Goal: Use online tool/utility: Utilize a website feature to perform a specific function

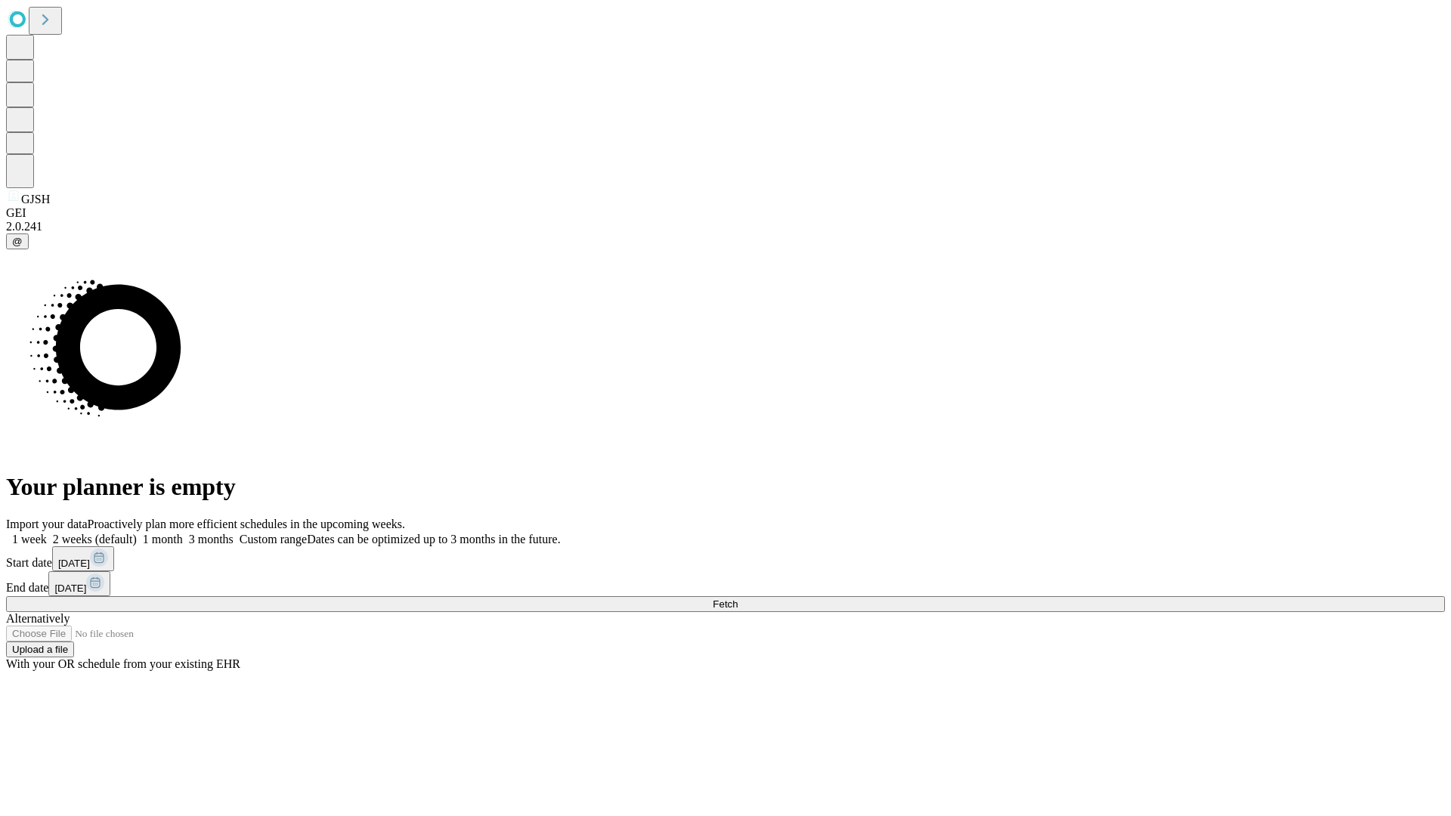
click at [738, 599] on span "Fetch" at bounding box center [725, 604] width 25 height 11
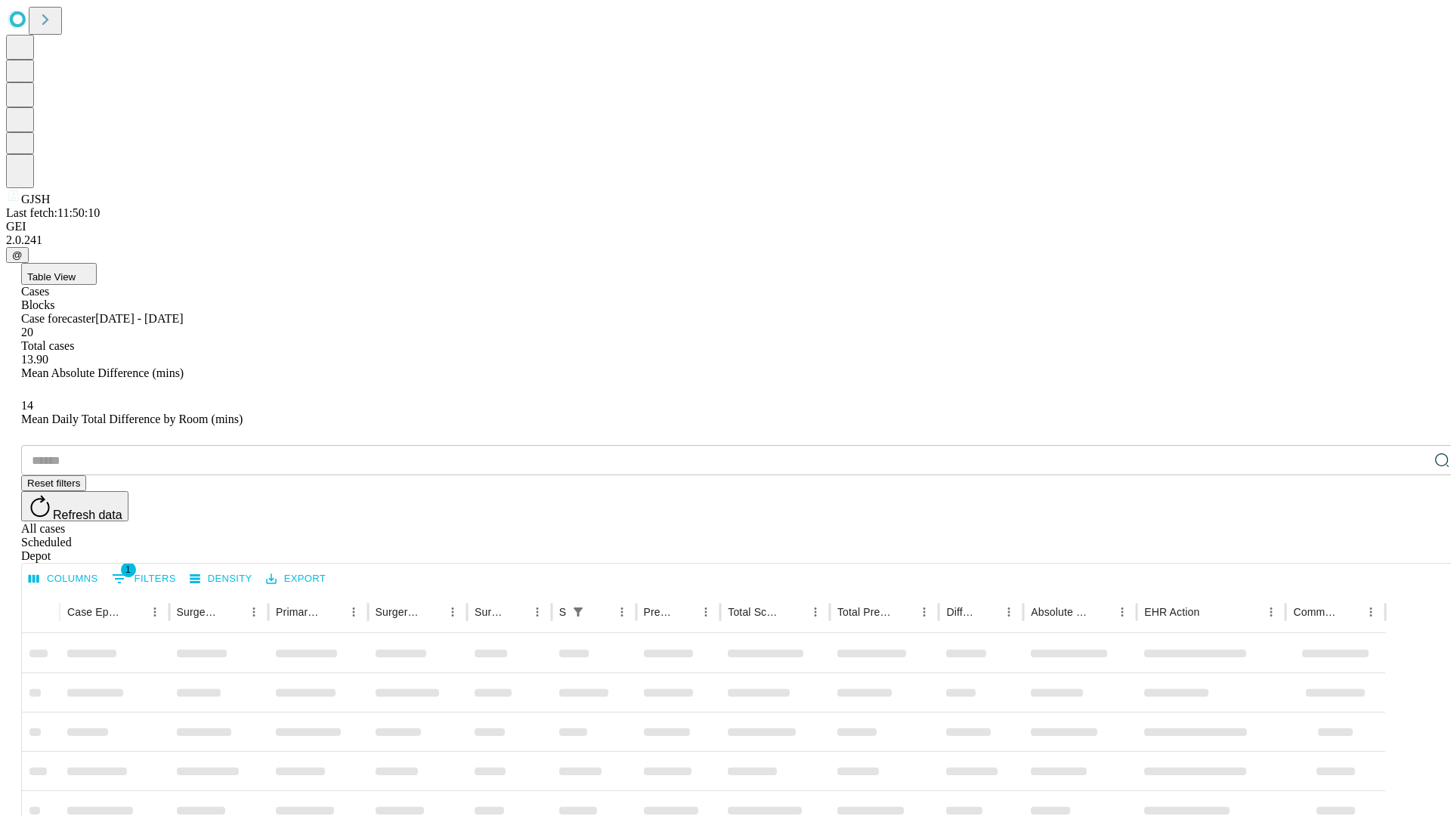
click at [76, 271] on span "Table View" at bounding box center [51, 276] width 48 height 11
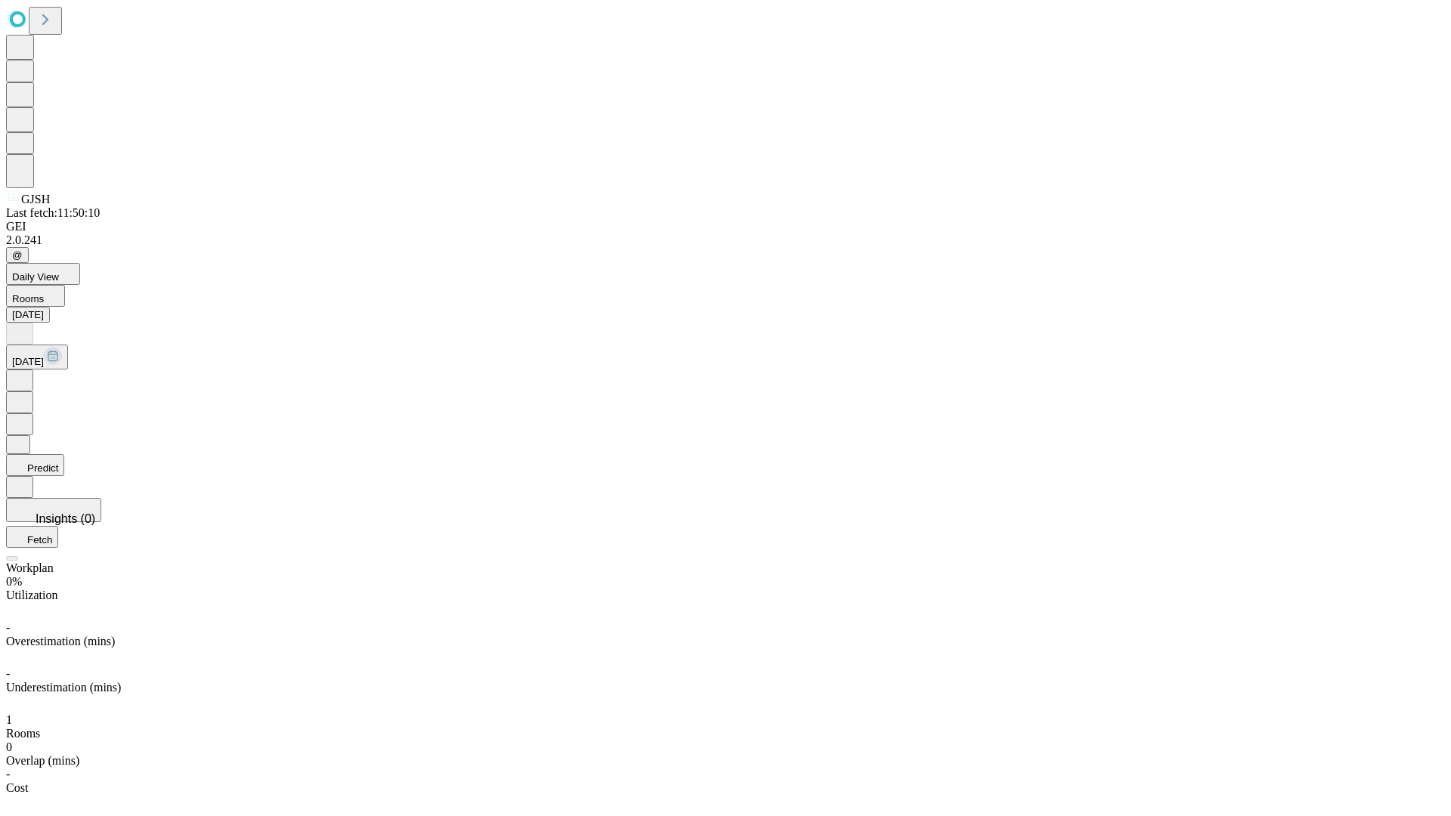
click at [64, 454] on button "Predict" at bounding box center [35, 465] width 58 height 22
